Goal: Task Accomplishment & Management: Complete application form

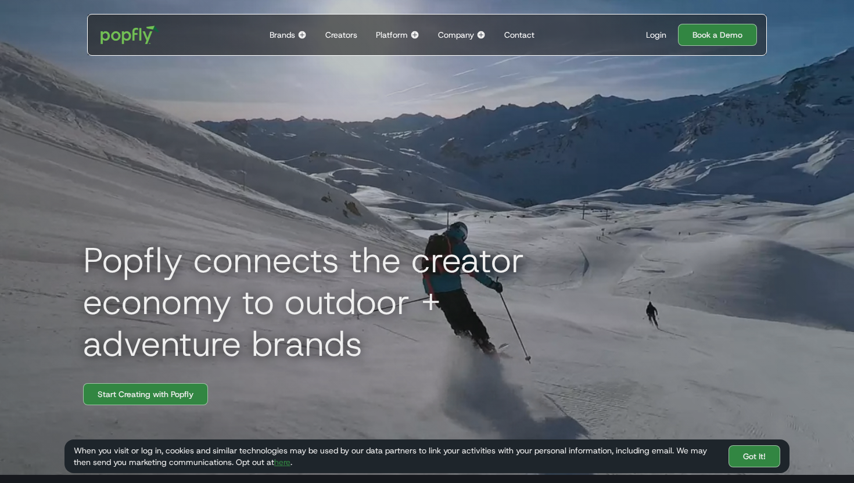
click at [478, 33] on img at bounding box center [480, 34] width 9 height 9
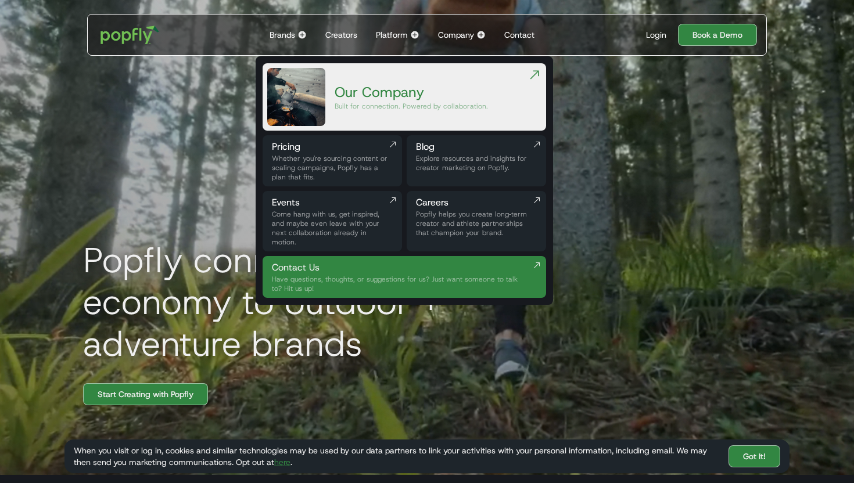
click at [432, 207] on div "Careers" at bounding box center [476, 203] width 121 height 14
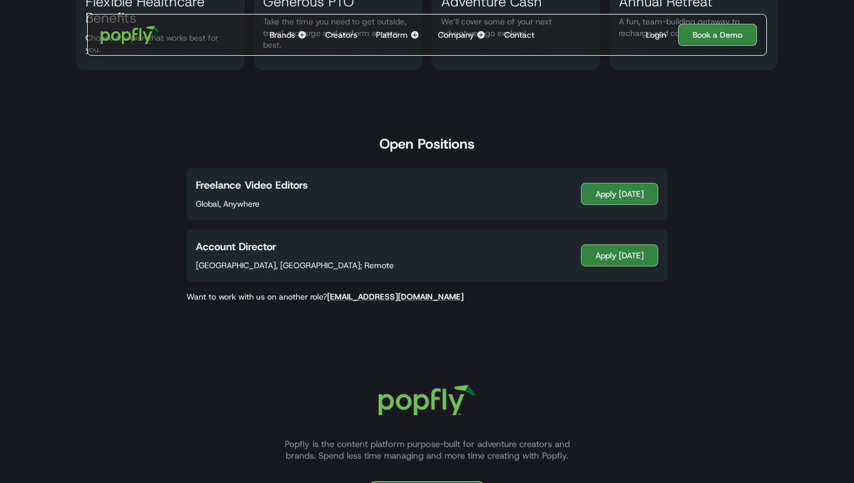
scroll to position [567, 0]
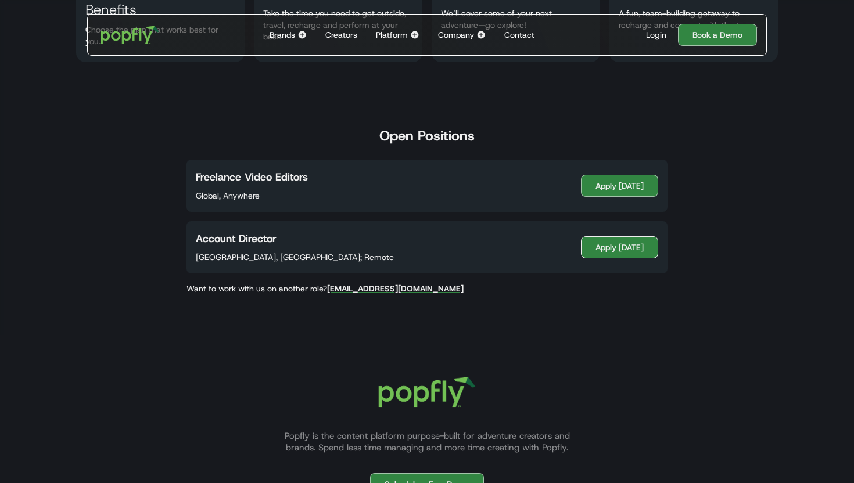
click at [623, 248] on link "Apply [DATE]" at bounding box center [619, 247] width 77 height 22
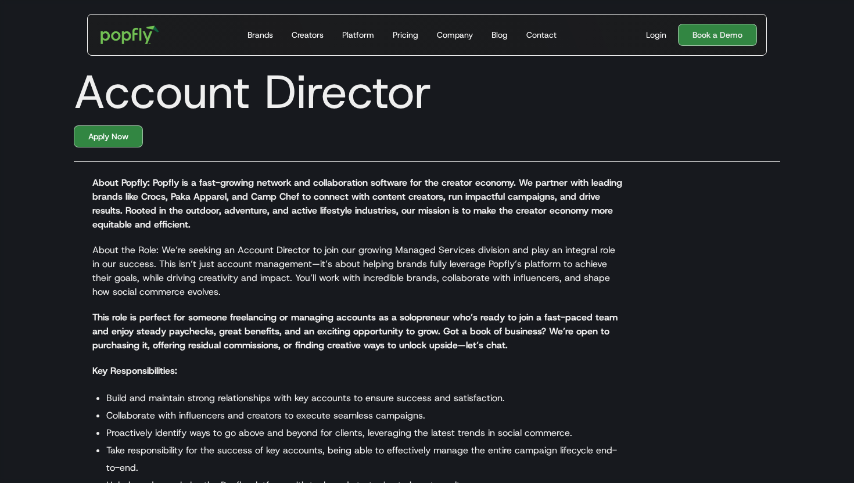
scroll to position [13, 0]
